Goal: Information Seeking & Learning: Learn about a topic

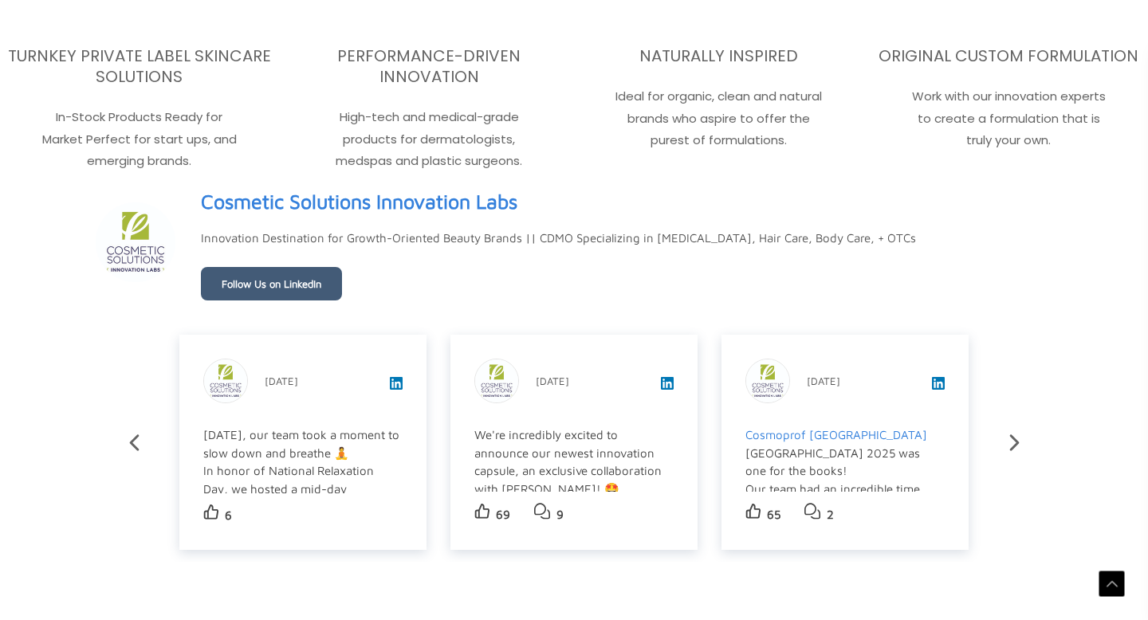
scroll to position [2583, 0]
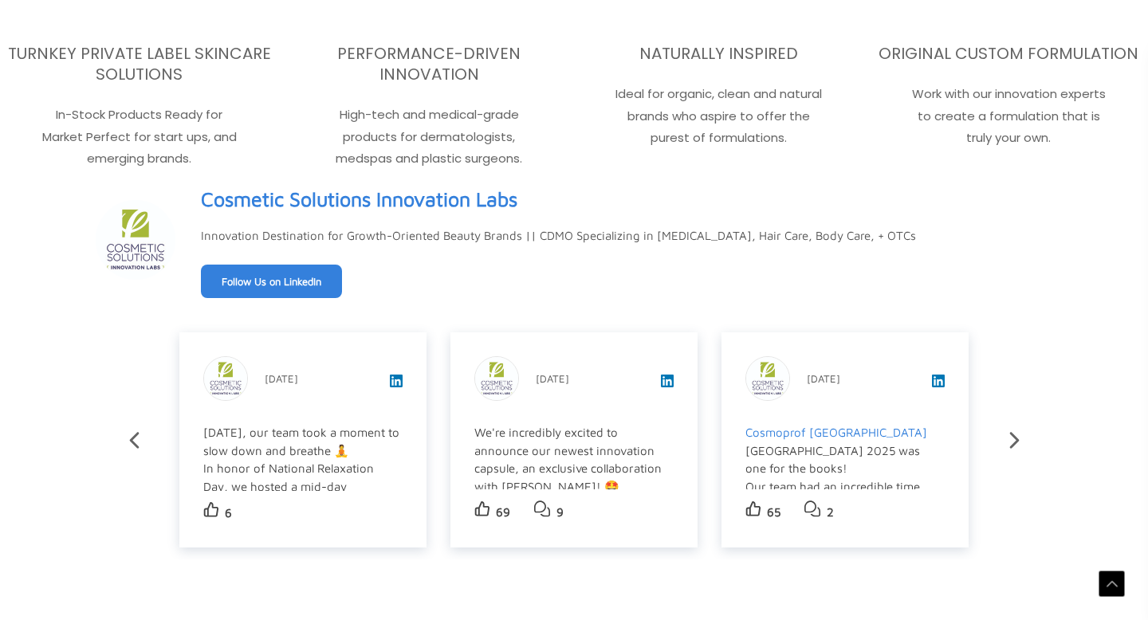
click at [279, 276] on link "Follow Us on LinkedIn" at bounding box center [271, 281] width 141 height 33
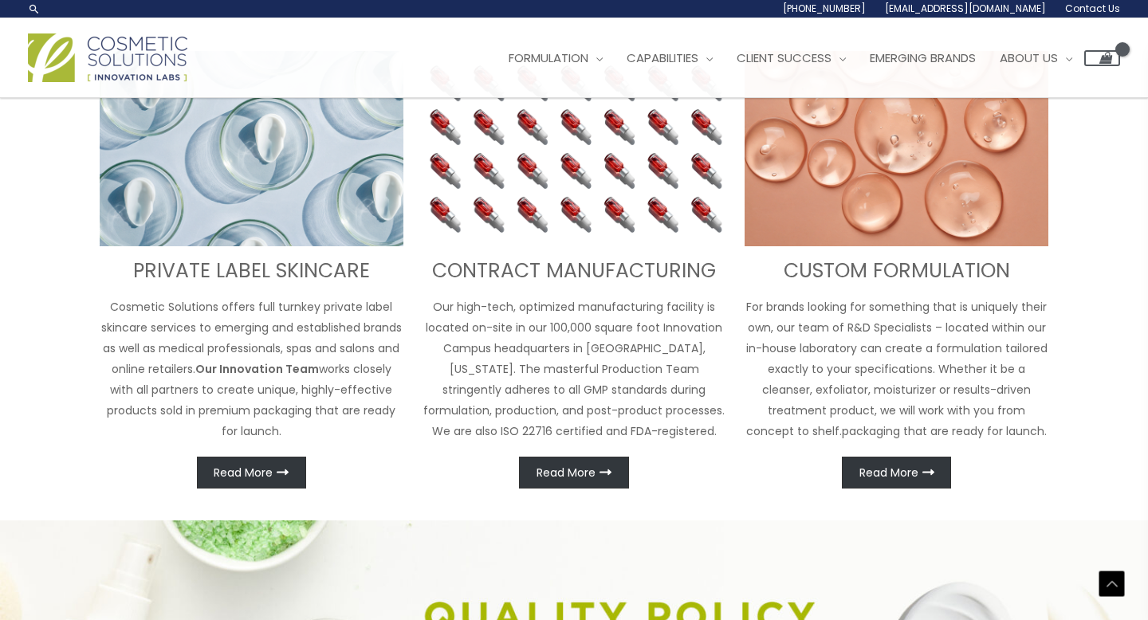
scroll to position [0, 0]
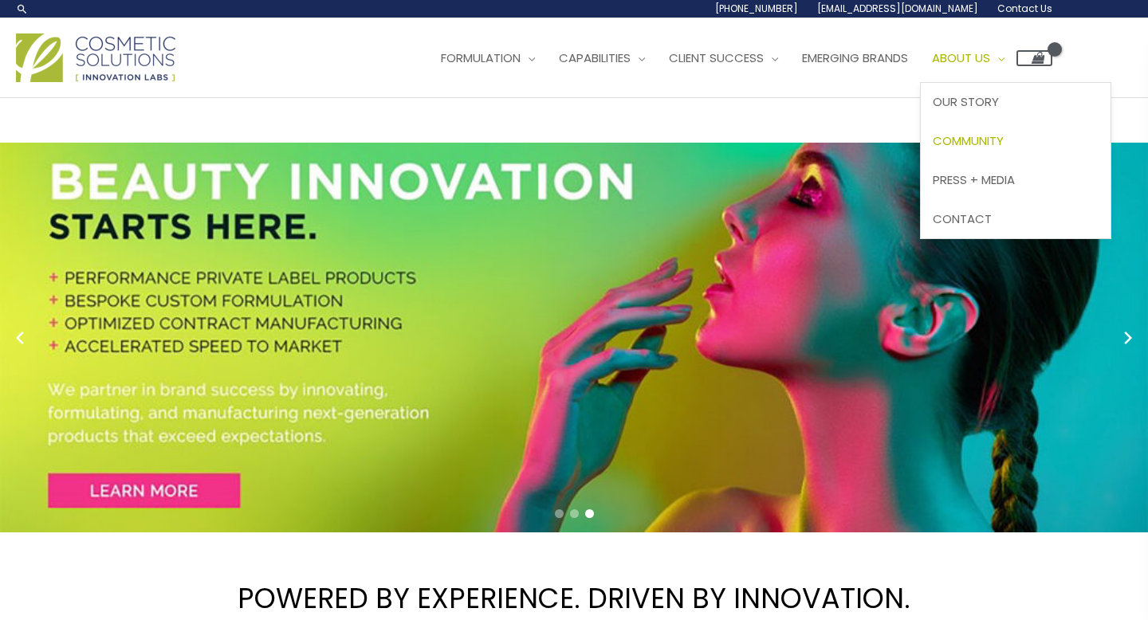
click at [974, 143] on span "Community" at bounding box center [967, 140] width 71 height 17
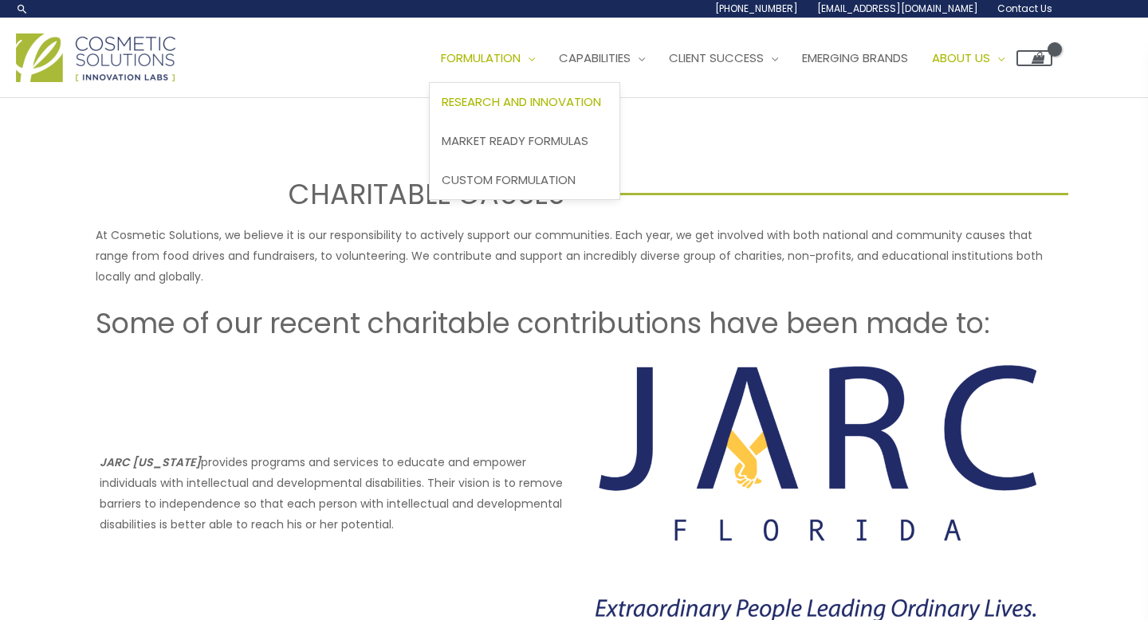
click at [533, 105] on span "Research and Innovation" at bounding box center [520, 101] width 159 height 17
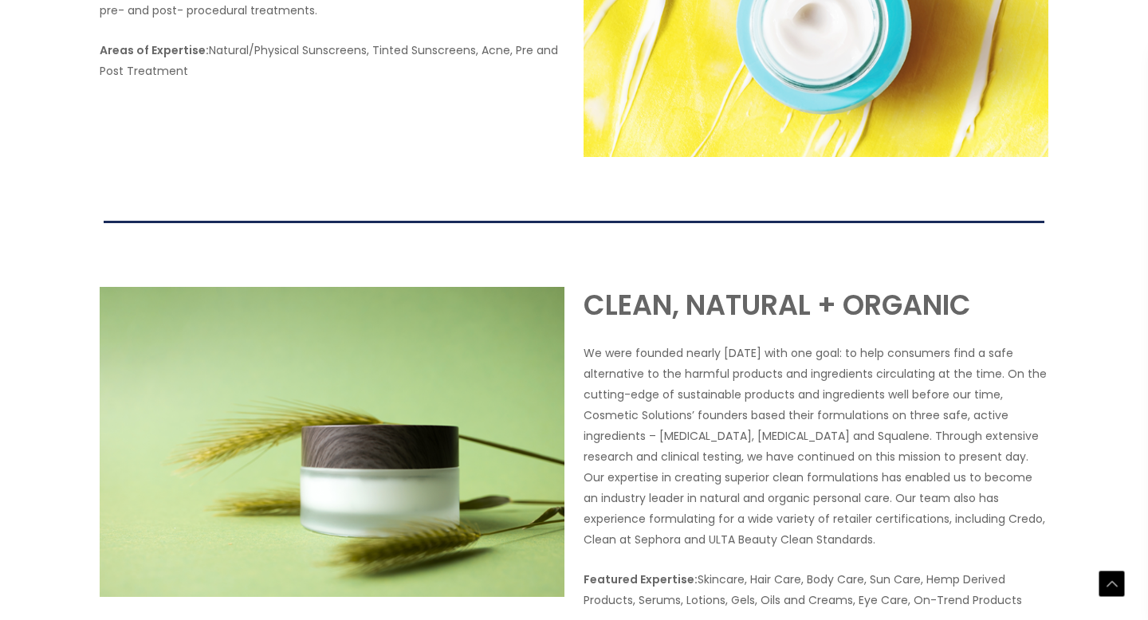
scroll to position [3148, 0]
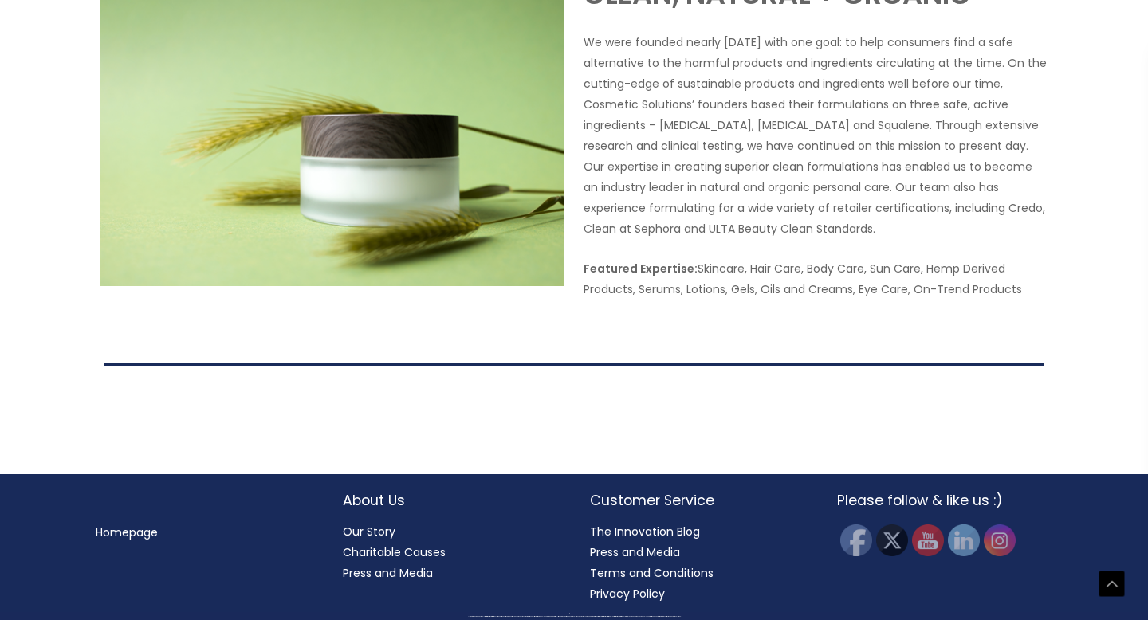
click at [368, 504] on h2 "About Us" at bounding box center [450, 500] width 215 height 21
click at [365, 533] on link "Our Story" at bounding box center [369, 532] width 53 height 16
